Goal: Task Accomplishment & Management: Use online tool/utility

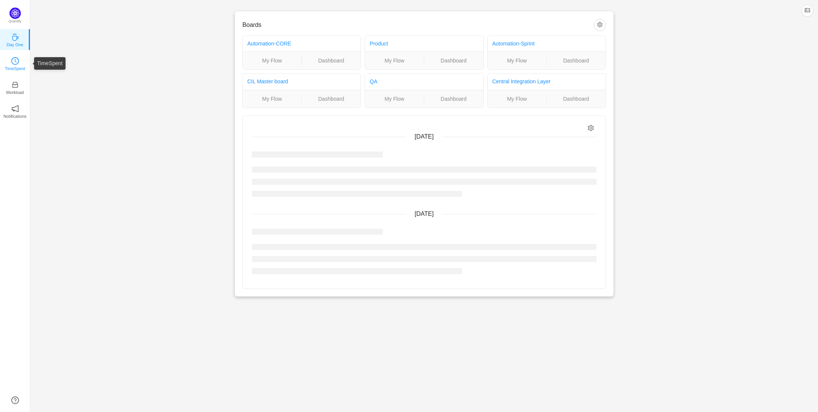
click at [13, 65] on p "TimeSpent" at bounding box center [15, 68] width 20 height 7
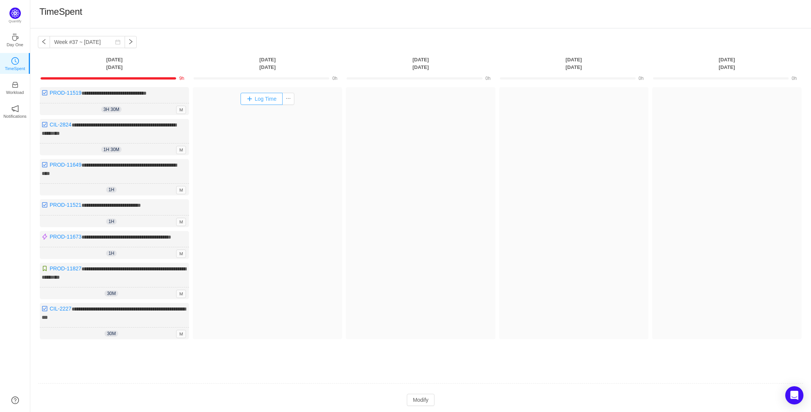
click at [256, 97] on button "Log Time" at bounding box center [262, 99] width 42 height 12
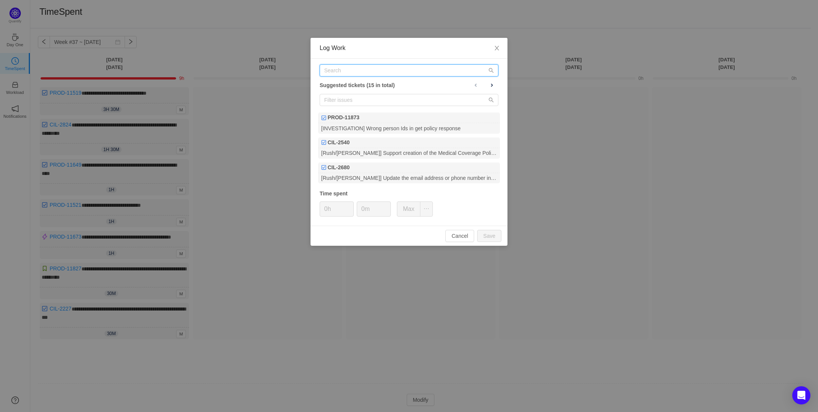
click at [355, 75] on input "text" at bounding box center [409, 70] width 179 height 12
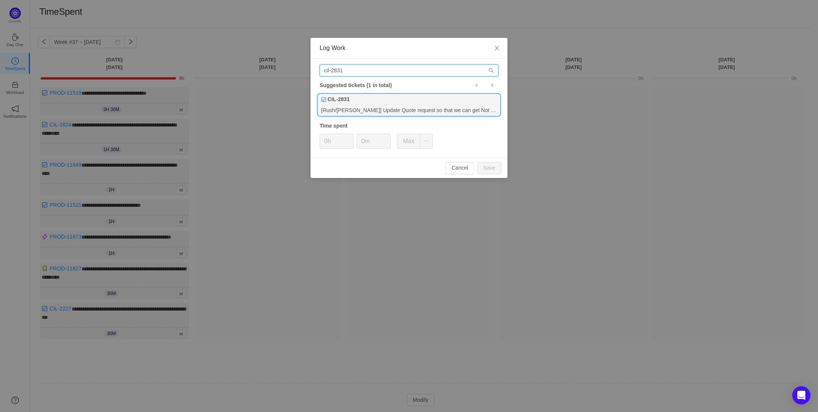
type input "cil-2831"
click at [383, 109] on div "[Rush/[PERSON_NAME]] Update Quote request so that we can get Not Covered quotes" at bounding box center [409, 110] width 182 height 10
type input "1h"
click at [364, 141] on input "0m" at bounding box center [373, 141] width 33 height 14
type input "30m"
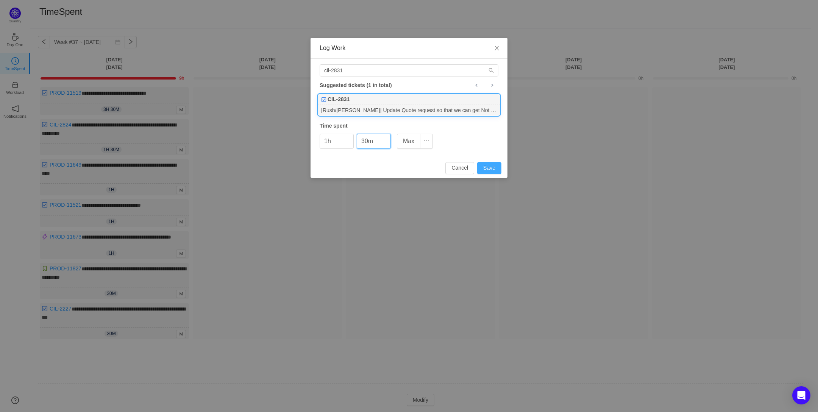
click at [493, 173] on button "Save" at bounding box center [489, 168] width 24 height 12
type input "0h"
type input "0m"
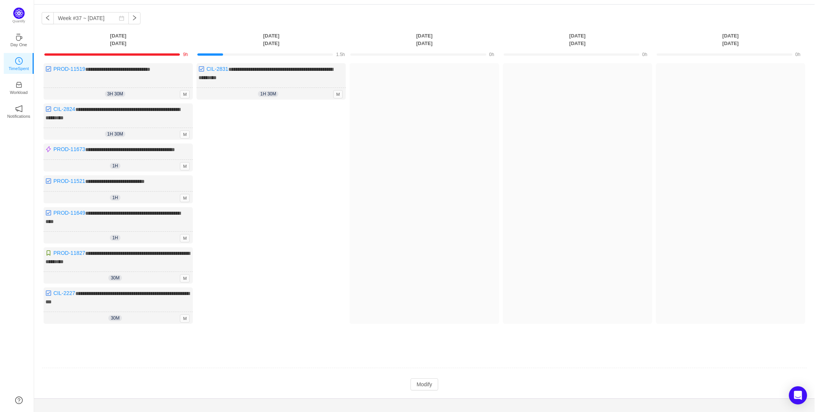
scroll to position [37, 0]
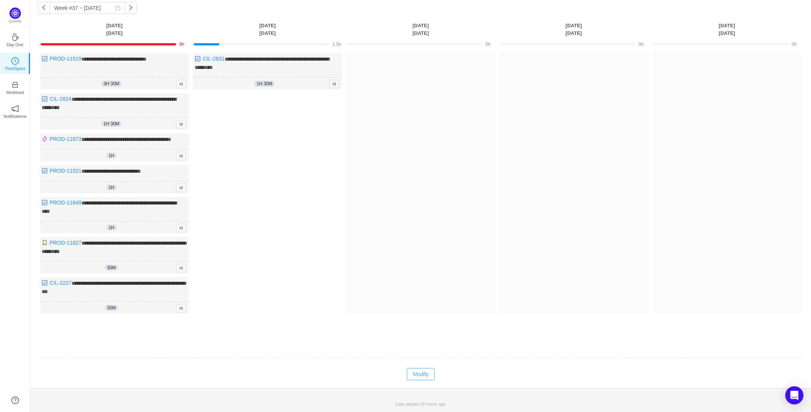
drag, startPoint x: 418, startPoint y: 373, endPoint x: 304, endPoint y: 191, distance: 214.6
click at [414, 371] on button "Modify" at bounding box center [421, 374] width 28 height 12
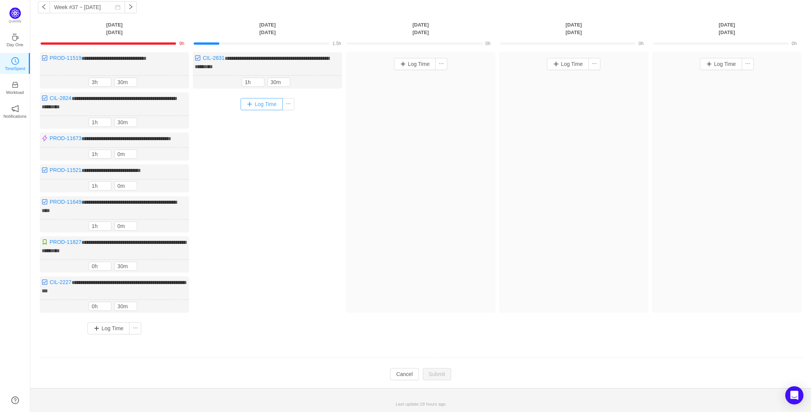
click at [271, 101] on button "Log Time" at bounding box center [262, 104] width 42 height 12
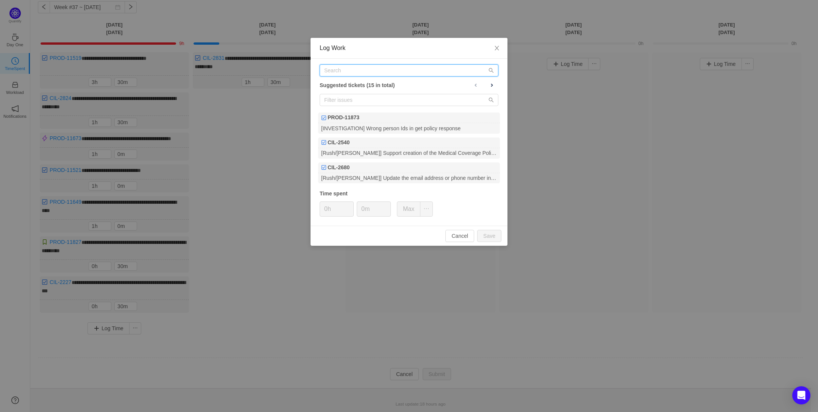
click at [354, 66] on input "text" at bounding box center [409, 70] width 179 height 12
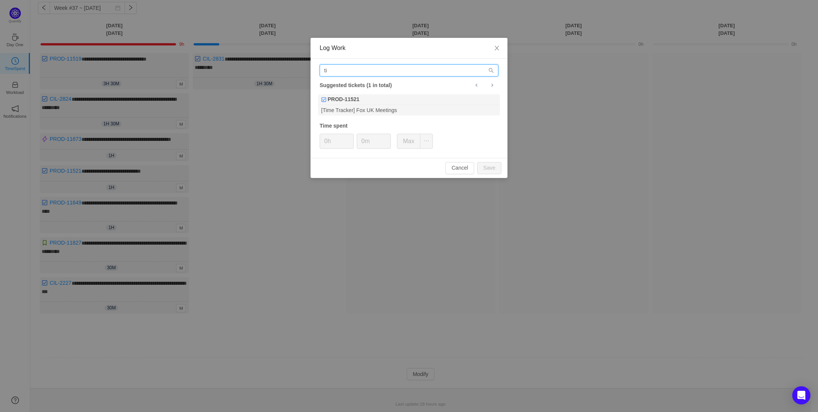
type input "t"
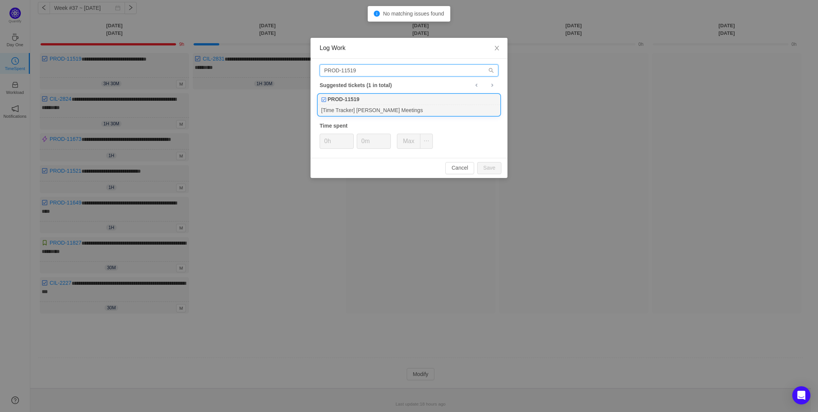
type input "PROD-11519"
click at [382, 103] on div "PROD-11519" at bounding box center [409, 99] width 182 height 11
click at [349, 138] on icon "icon: up" at bounding box center [350, 139] width 3 height 3
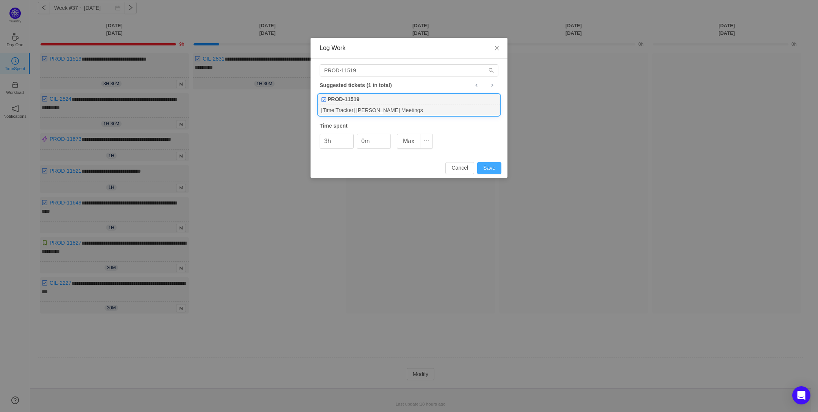
click at [486, 166] on button "Save" at bounding box center [489, 168] width 24 height 12
type input "0h"
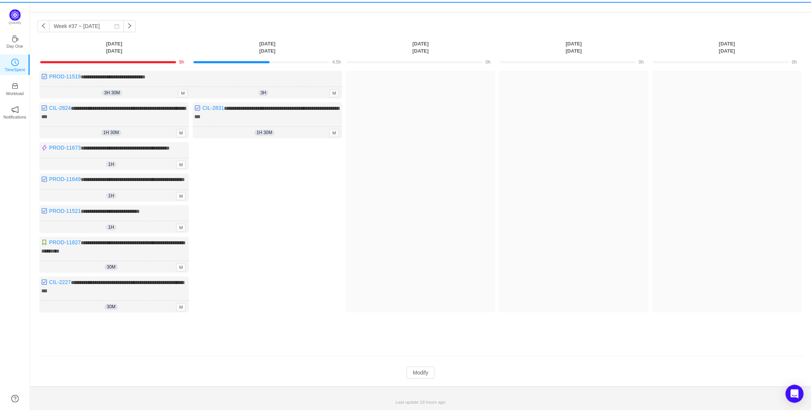
scroll to position [29, 0]
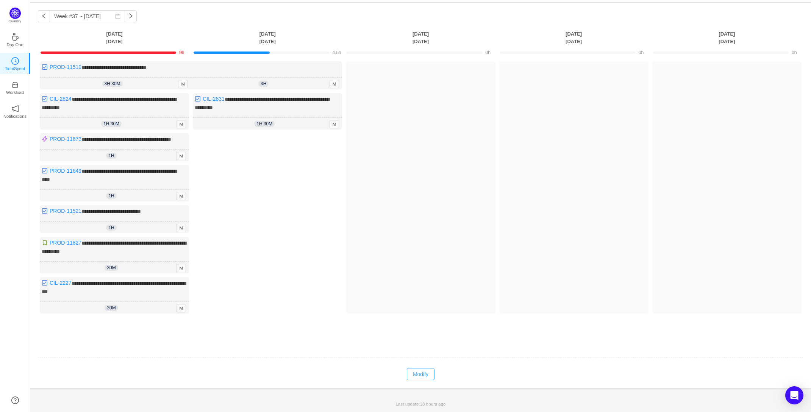
click at [423, 373] on button "Modify" at bounding box center [421, 374] width 28 height 12
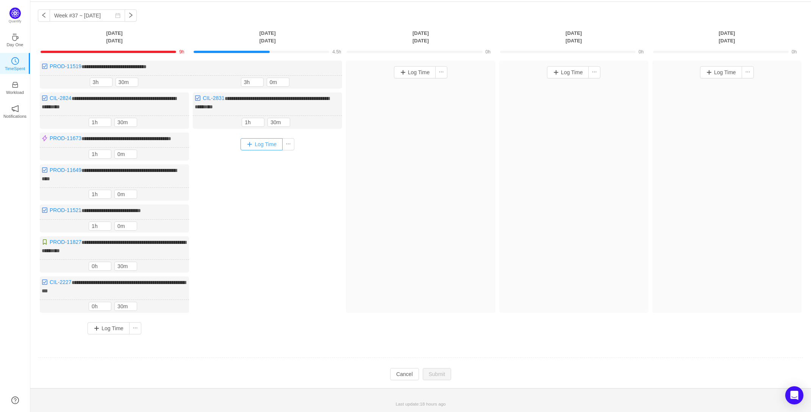
click at [264, 138] on button "Log Time" at bounding box center [262, 144] width 42 height 12
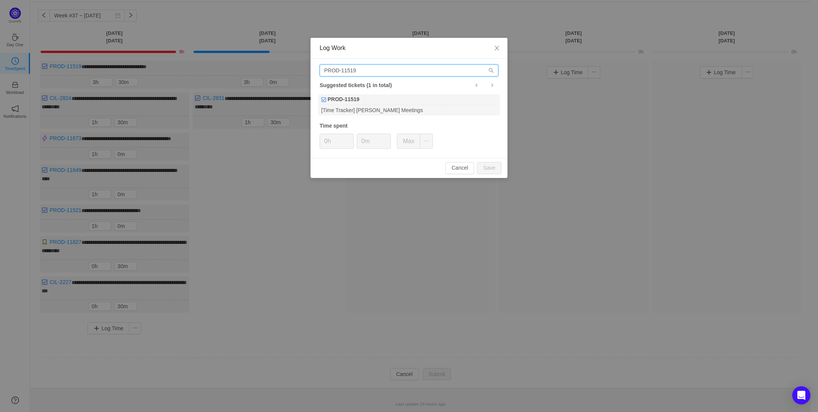
drag, startPoint x: 363, startPoint y: 68, endPoint x: 285, endPoint y: 74, distance: 78.3
click at [285, 74] on div "Log Work PROD-11519 Suggested tickets (1 in total) PROD-11519 [Time Tracker] [P…" at bounding box center [409, 206] width 818 height 412
type input "CIL-2227"
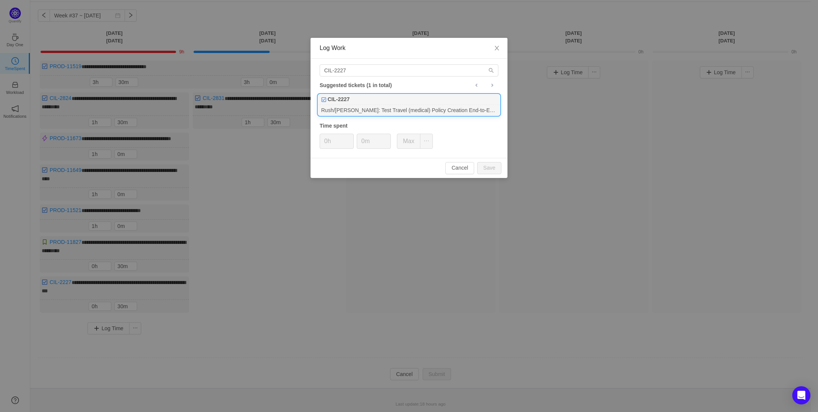
click at [354, 104] on div "CIL-2227" at bounding box center [409, 99] width 182 height 11
click at [362, 141] on input "0m" at bounding box center [373, 141] width 33 height 14
click at [487, 164] on button "Save" at bounding box center [489, 168] width 24 height 12
type input "0m"
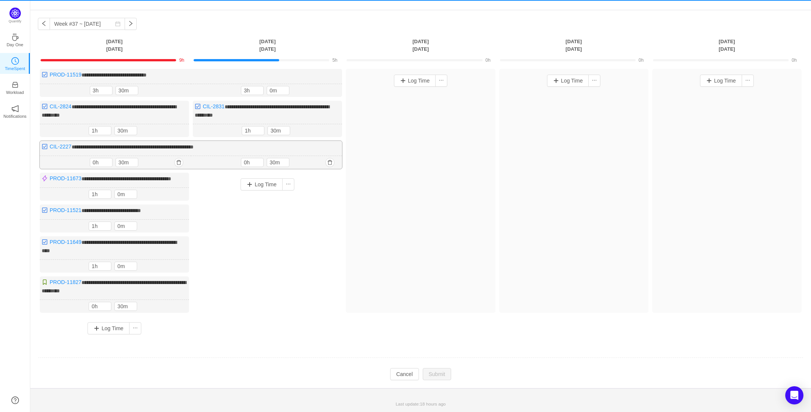
scroll to position [22, 0]
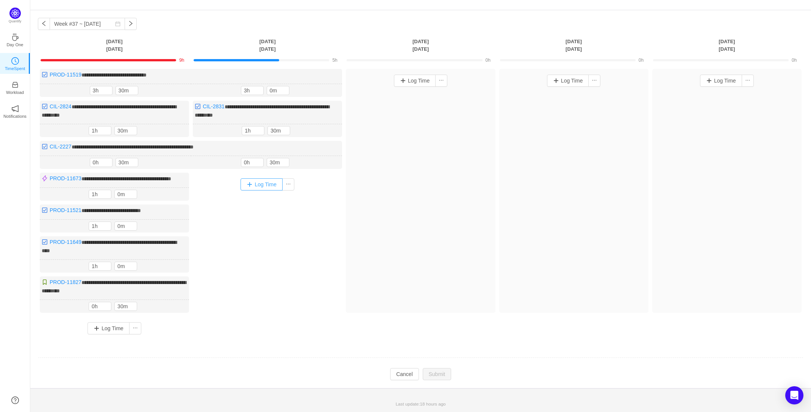
click at [266, 182] on button "Log Time" at bounding box center [262, 184] width 42 height 12
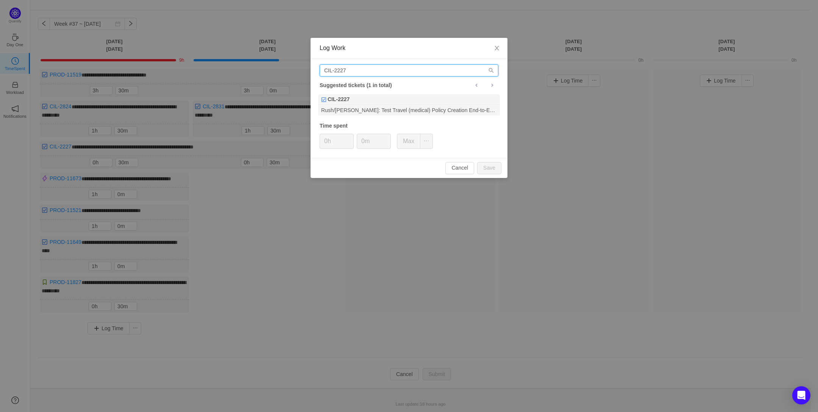
drag, startPoint x: 352, startPoint y: 68, endPoint x: 336, endPoint y: 70, distance: 15.8
click at [336, 70] on input "CIL-2227" at bounding box center [409, 70] width 179 height 12
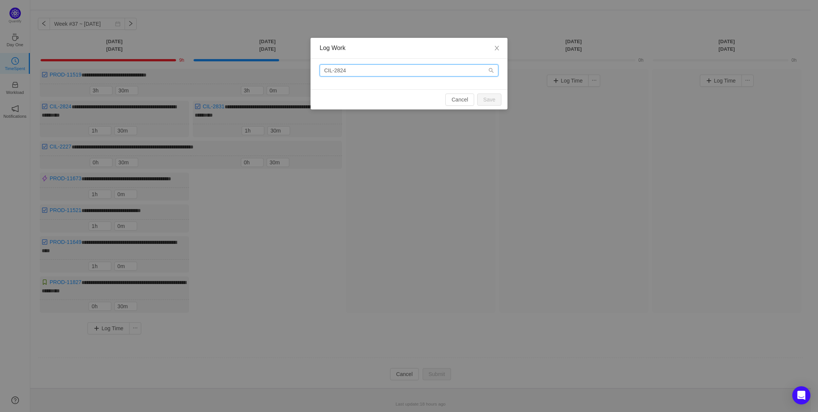
type input "CIL-2824"
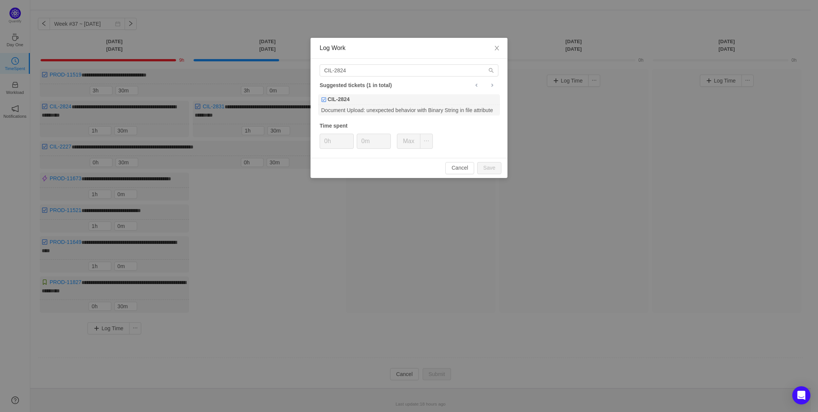
click at [371, 93] on div "CIL-2824 Suggested tickets (1 in total) CIL-2824 Document Upload: unexpected be…" at bounding box center [409, 108] width 197 height 99
click at [369, 97] on div "CIL-2824" at bounding box center [409, 99] width 182 height 11
click at [349, 138] on icon "icon: up" at bounding box center [350, 139] width 2 height 2
type input "2h"
click at [349, 138] on icon "icon: up" at bounding box center [350, 139] width 2 height 2
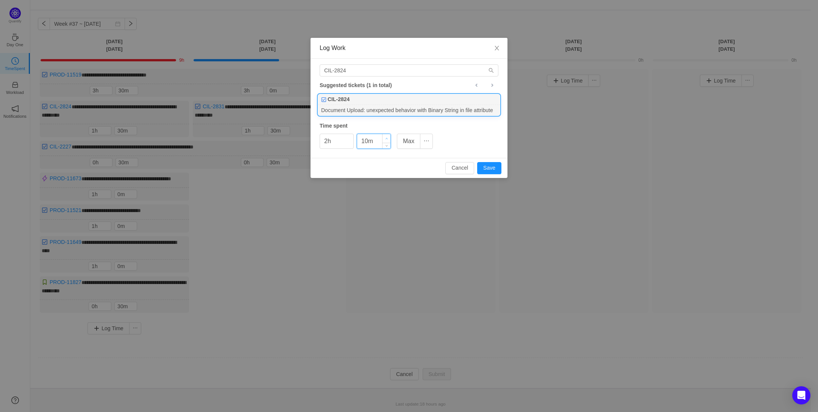
click at [385, 136] on span "Increase Value" at bounding box center [387, 138] width 8 height 9
type input "30m"
click at [385, 136] on span "Increase Value" at bounding box center [387, 138] width 8 height 9
click at [487, 166] on button "Save" at bounding box center [489, 168] width 24 height 12
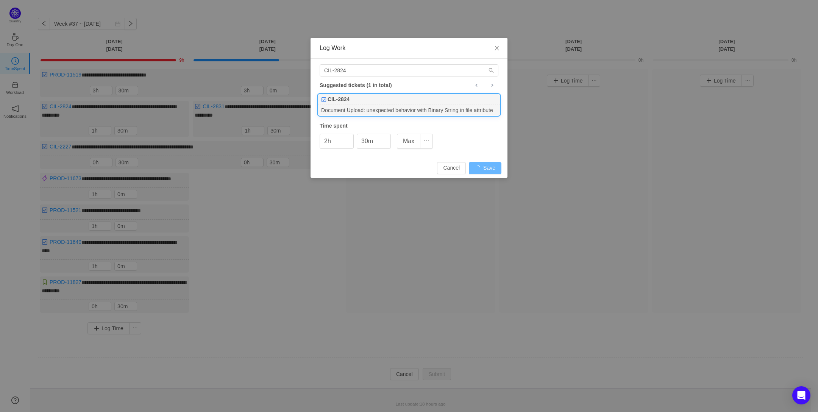
type input "0h"
type input "0m"
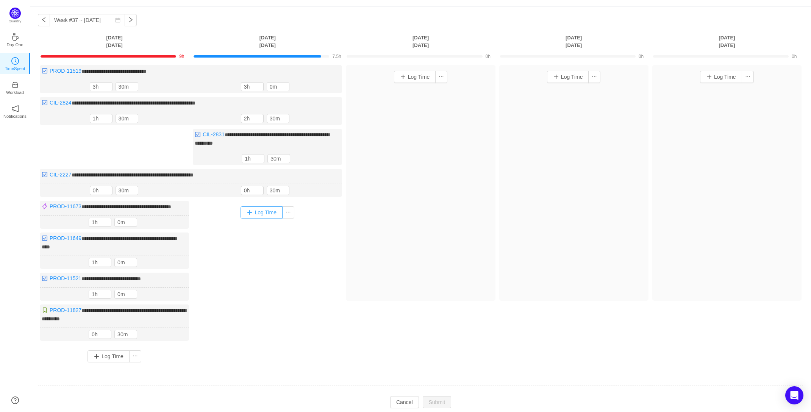
click at [275, 210] on button "Log Time" at bounding box center [262, 212] width 42 height 12
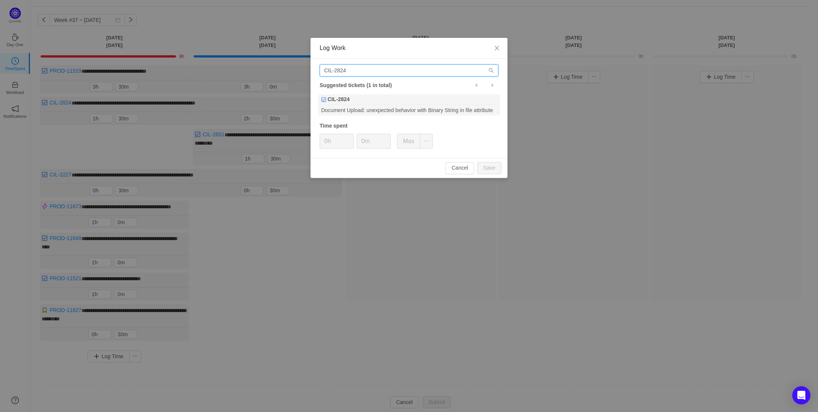
click at [345, 72] on input "CIL-2824" at bounding box center [409, 70] width 179 height 12
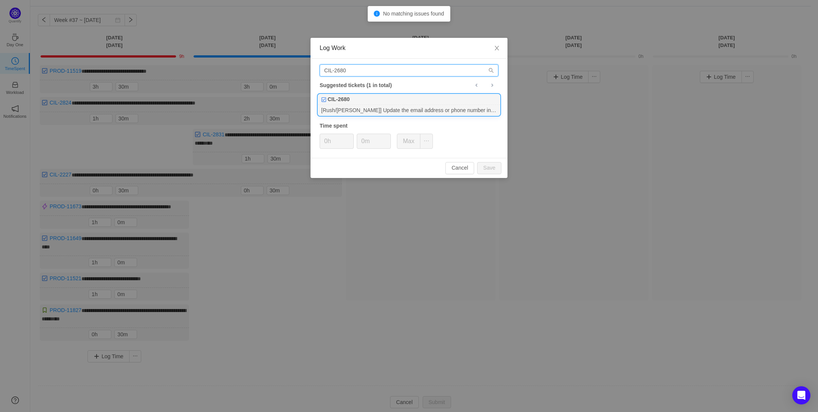
type input "CIL-2680"
click at [353, 115] on div "[Rush/[PERSON_NAME]] Update the email address or phone number in ABS after Medi…" at bounding box center [409, 110] width 182 height 10
click at [350, 138] on icon "icon: up" at bounding box center [350, 139] width 3 height 3
click at [493, 171] on button "Save" at bounding box center [489, 168] width 24 height 12
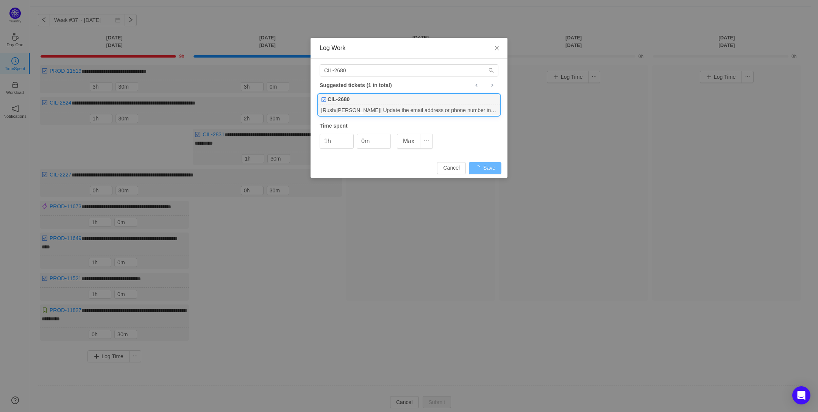
type input "0h"
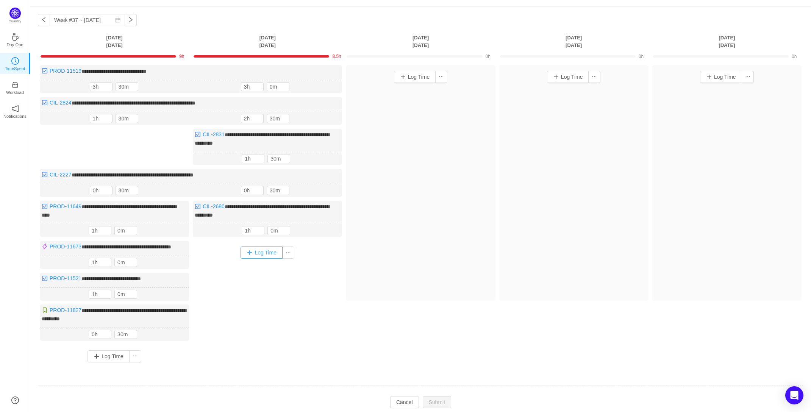
click at [266, 254] on button "Log Time" at bounding box center [262, 253] width 42 height 12
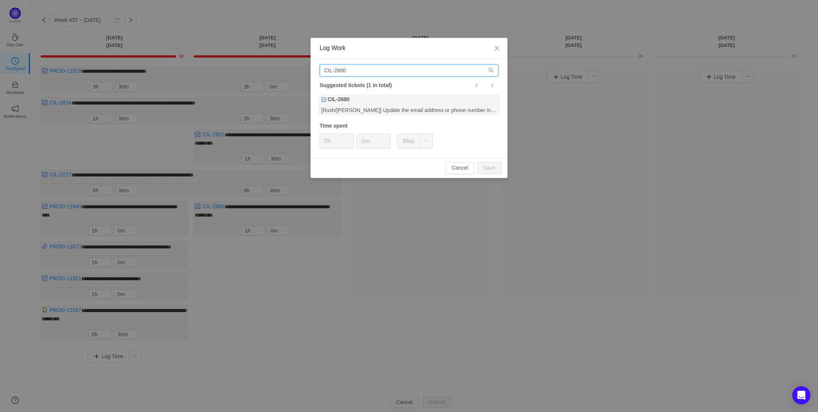
click at [358, 68] on input "CIL-2680" at bounding box center [409, 70] width 179 height 12
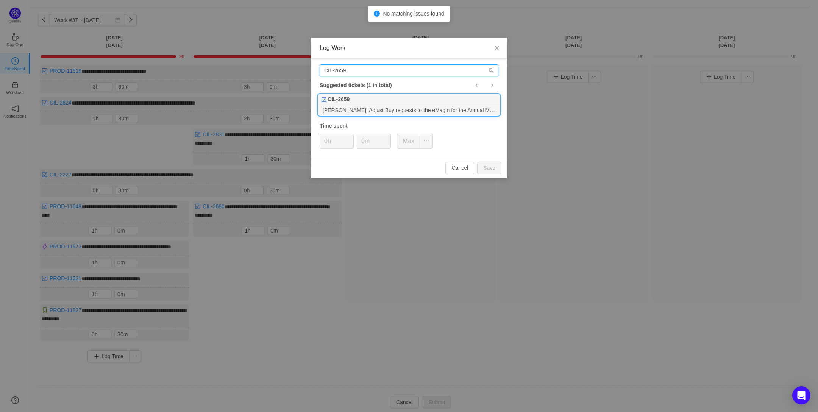
type input "CIL-2659"
click at [376, 106] on div "[[PERSON_NAME]] Adjust Buy requests to the eMagin for the Annual Multi Trip Pol…" at bounding box center [409, 110] width 182 height 10
click at [359, 140] on input "0m" at bounding box center [373, 141] width 33 height 14
click at [486, 168] on button "Save" at bounding box center [489, 168] width 24 height 12
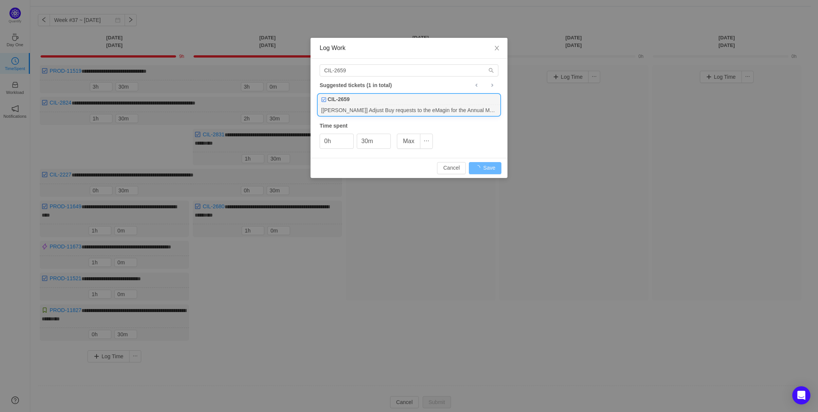
type input "0m"
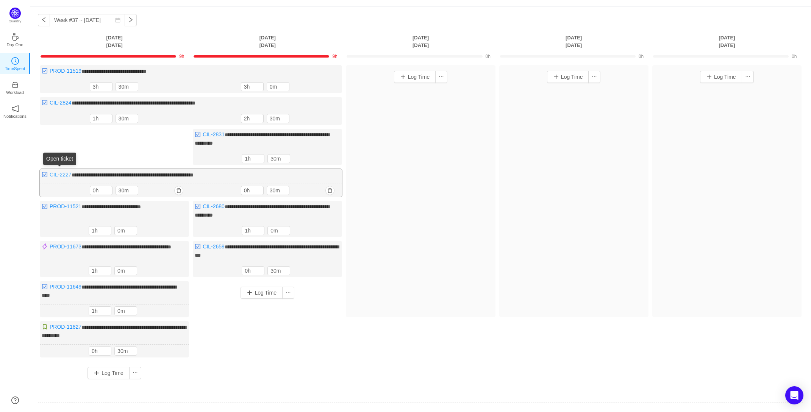
click at [57, 172] on link "CIL-2227" at bounding box center [61, 175] width 22 height 6
